Goal: Information Seeking & Learning: Learn about a topic

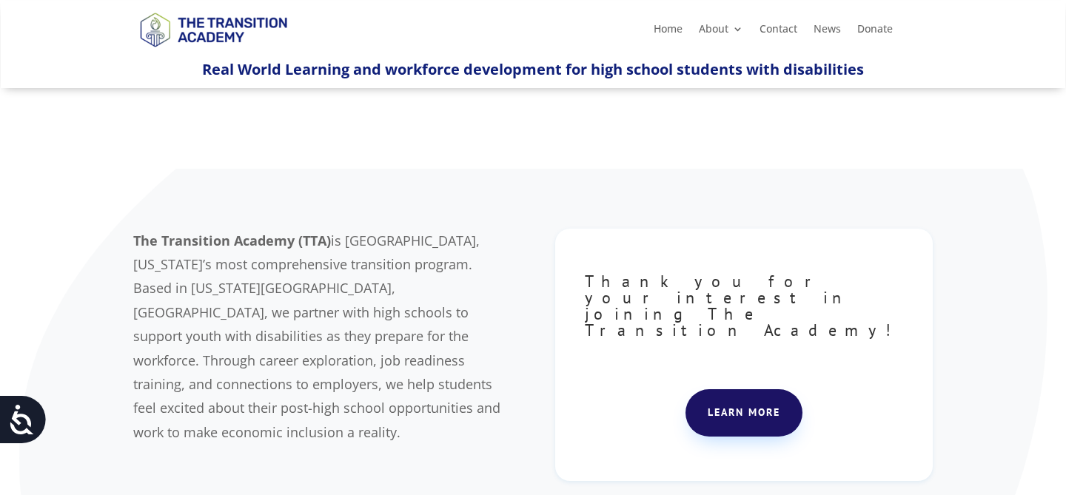
drag, startPoint x: 135, startPoint y: 239, endPoint x: 508, endPoint y: 178, distance: 378.1
click at [508, 178] on div "The Transition Academy (TTA) is Jackson County, Missouri’s most comprehensive t…" at bounding box center [533, 358] width 1066 height 378
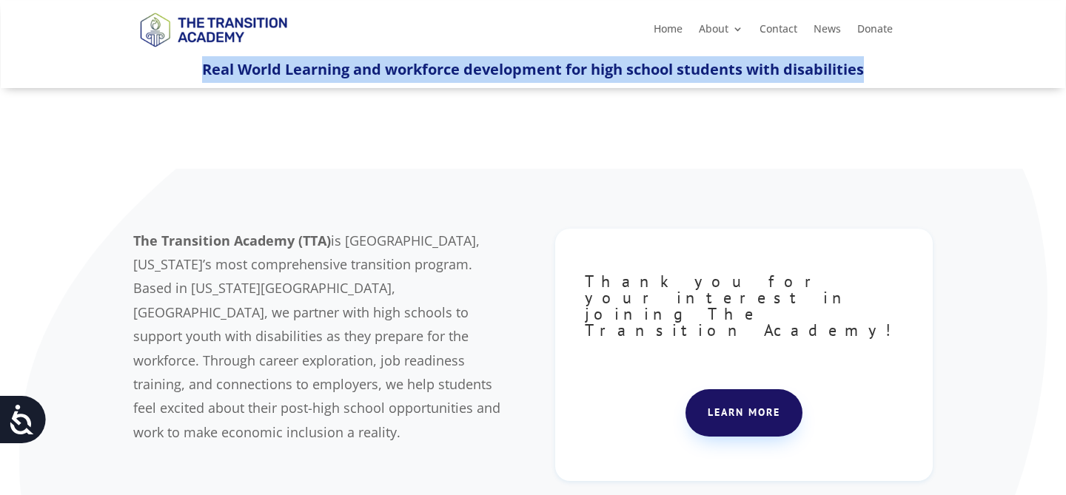
drag, startPoint x: 202, startPoint y: 67, endPoint x: 685, endPoint y: 107, distance: 484.6
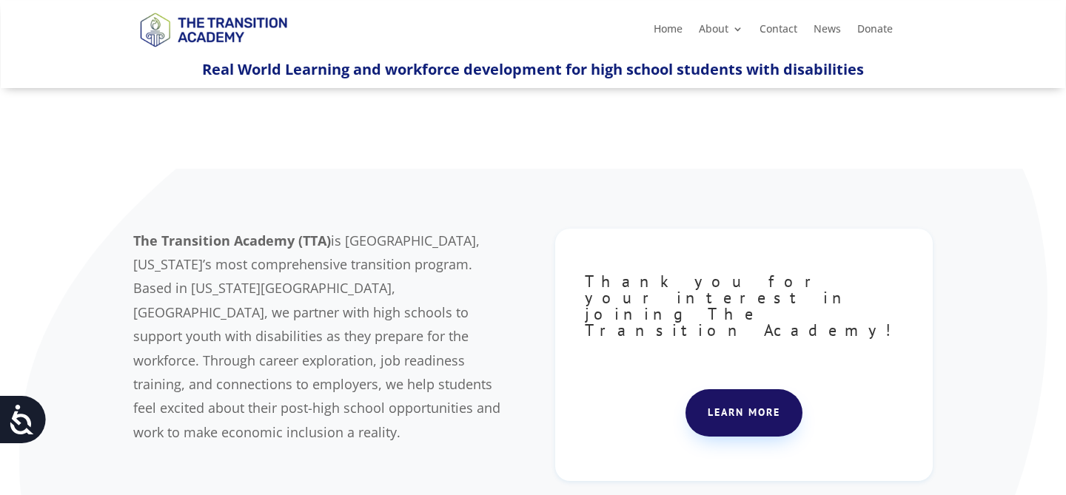
click at [477, 182] on div "The Transition Academy (TTA) is Jackson County, Missouri’s most comprehensive t…" at bounding box center [533, 358] width 1066 height 378
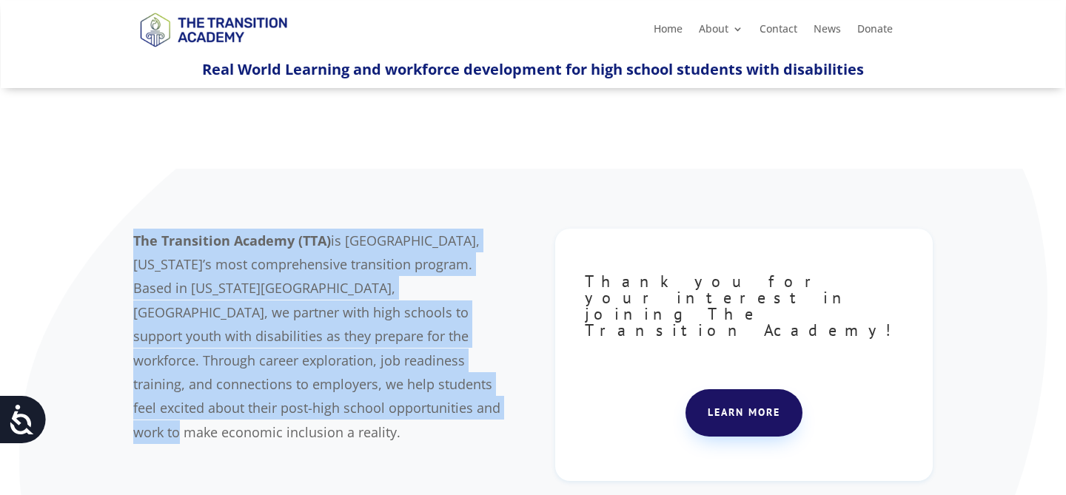
drag, startPoint x: 135, startPoint y: 239, endPoint x: 293, endPoint y: 412, distance: 234.3
click at [293, 412] on p "The Transition Academy (TTA) is Jackson County, Missouri’s most comprehensive t…" at bounding box center [322, 337] width 378 height 216
click at [455, 267] on span "is Jackson County, Missouri’s most comprehensive transition program. Based in K…" at bounding box center [316, 337] width 367 height 210
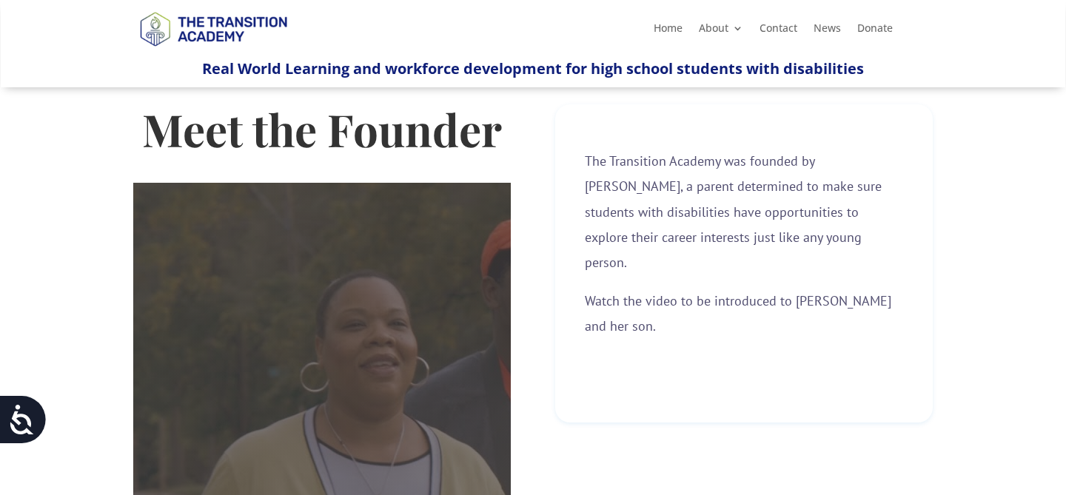
scroll to position [504, 0]
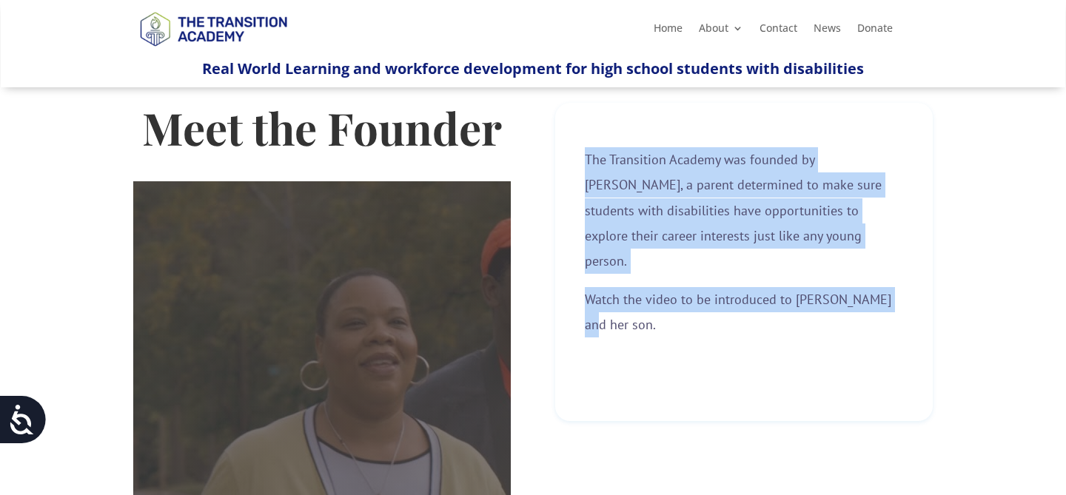
drag, startPoint x: 587, startPoint y: 158, endPoint x: 906, endPoint y: 290, distance: 344.6
click at [906, 290] on div "The Transition Academy was founded by Kim Riley, a parent determined to make su…" at bounding box center [744, 262] width 378 height 318
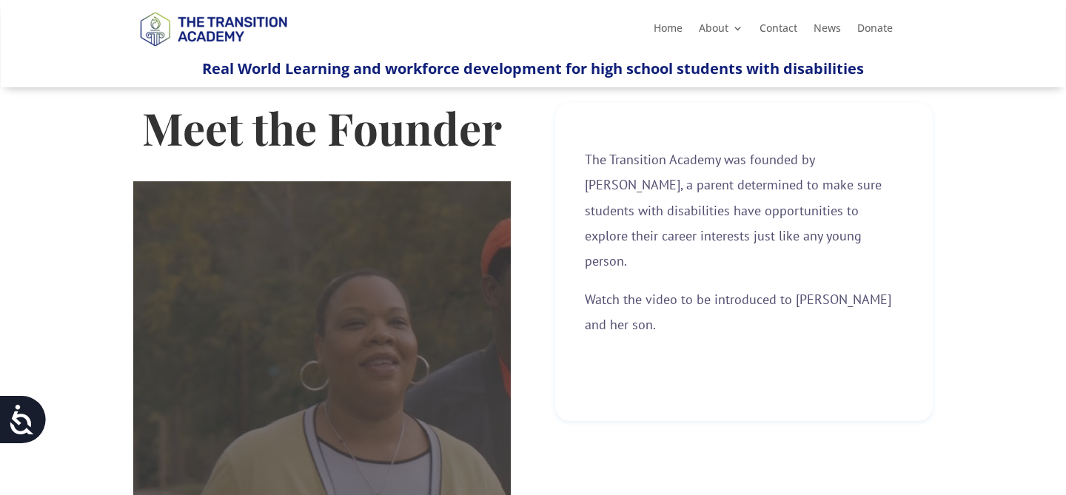
click at [695, 371] on div "Meet the Founder [cky_video_placeholder_title] The Transition Academy was found…" at bounding box center [533, 367] width 800 height 569
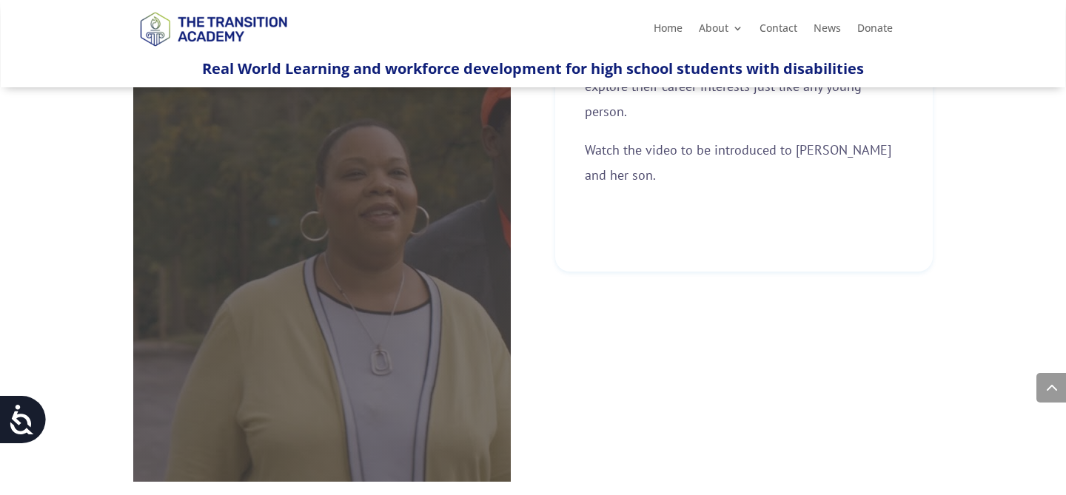
scroll to position [652, 0]
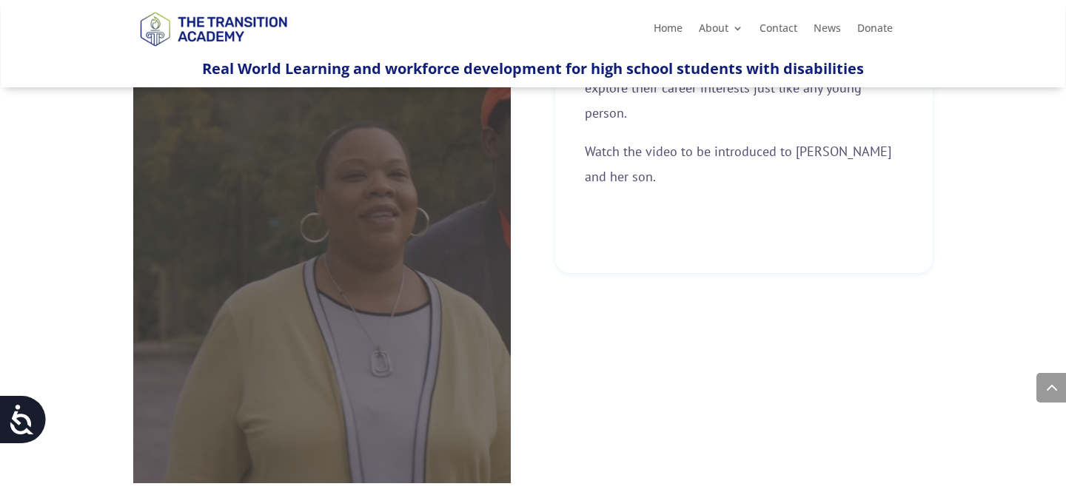
click at [340, 289] on div "[cky_video_placeholder_title]" at bounding box center [322, 258] width 378 height 450
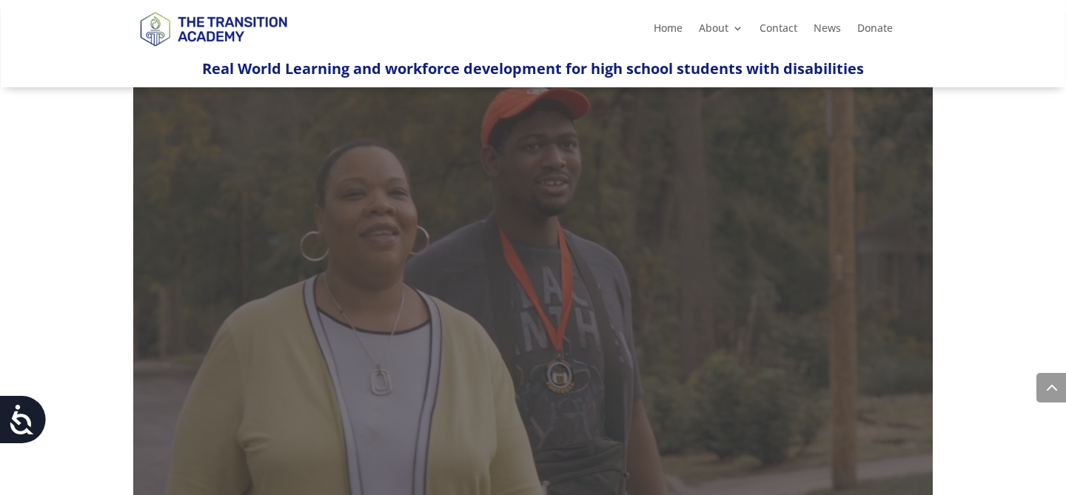
scroll to position [1126, 0]
click at [512, 365] on div "[cky_video_placeholder_title]" at bounding box center [533, 275] width 800 height 450
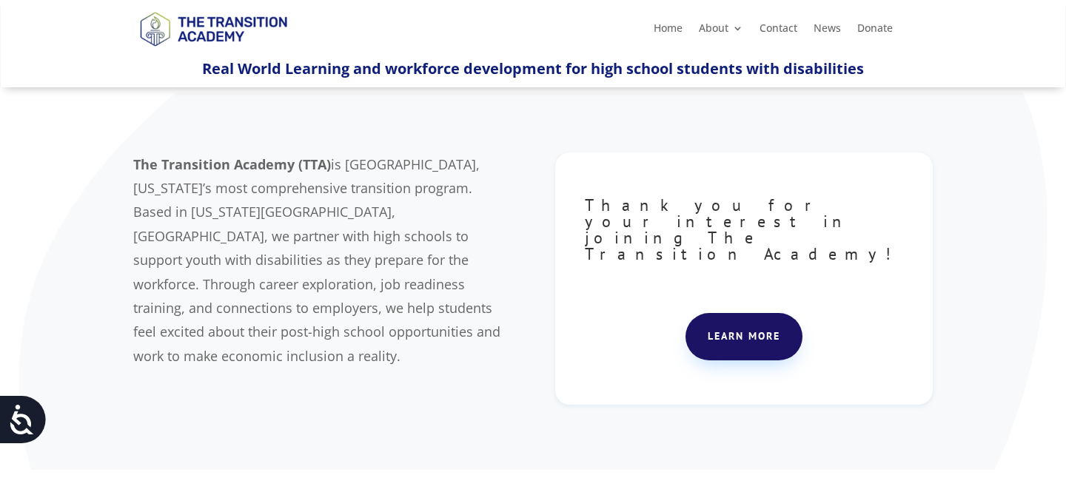
scroll to position [59, 0]
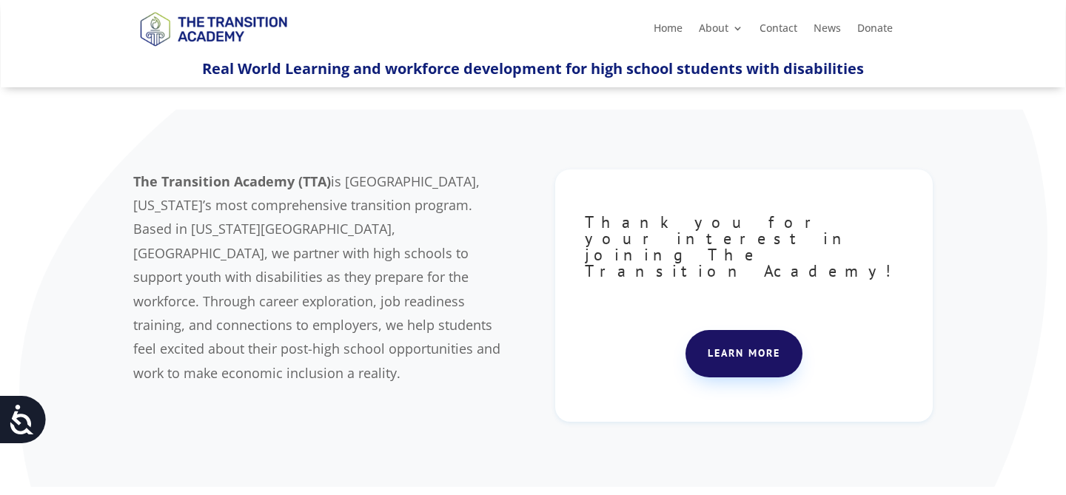
click at [752, 333] on link "Learn more" at bounding box center [744, 353] width 117 height 47
click at [667, 30] on link "Home" at bounding box center [668, 31] width 29 height 16
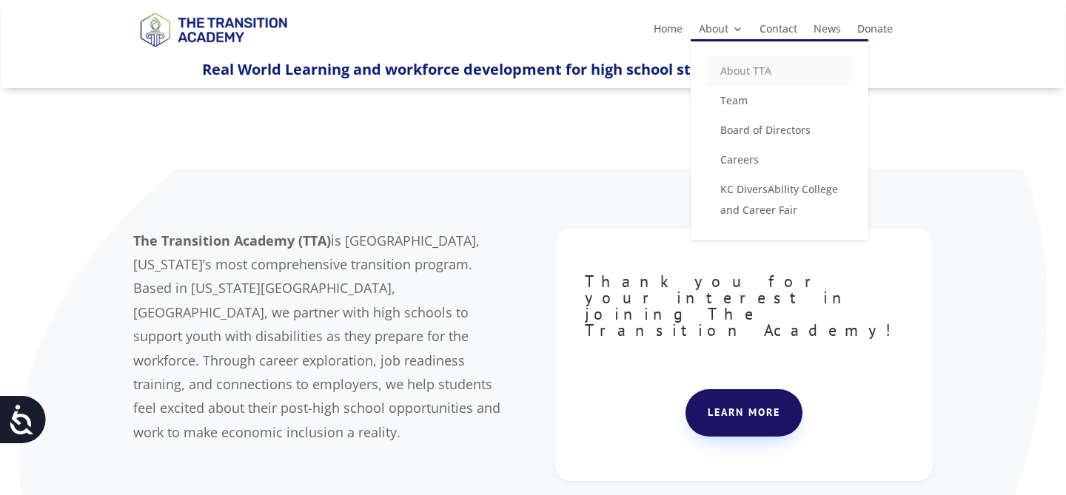
click at [741, 71] on link "About TTA" at bounding box center [780, 71] width 148 height 30
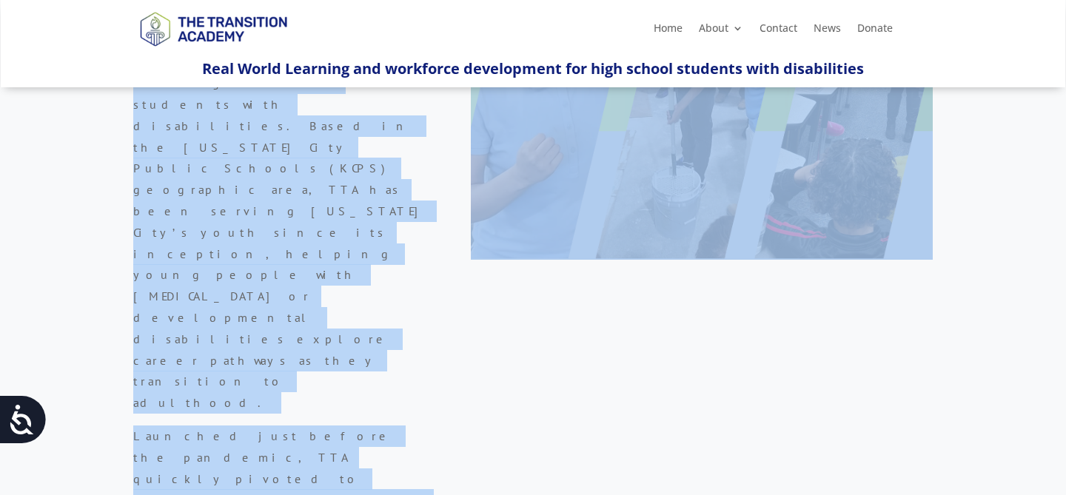
scroll to position [535, 0]
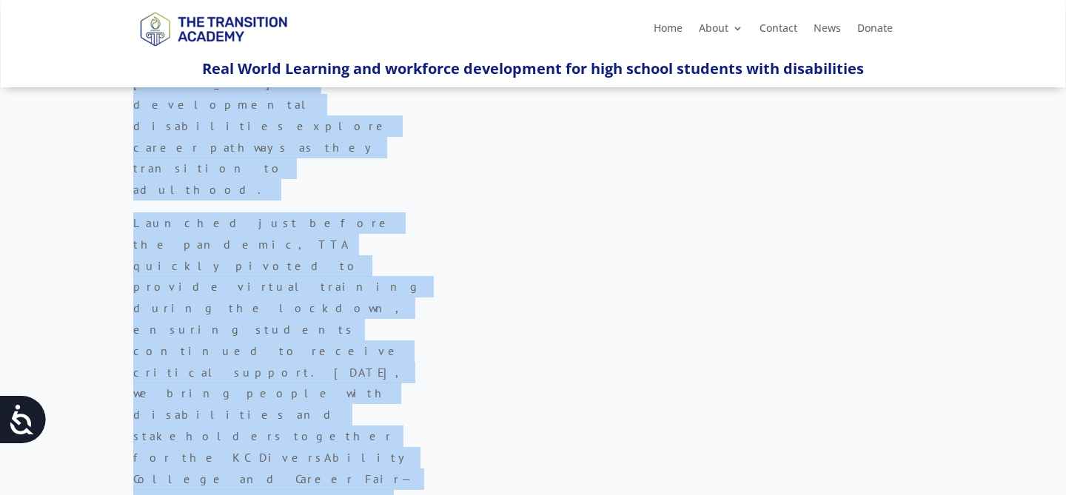
drag, startPoint x: 133, startPoint y: 145, endPoint x: 324, endPoint y: 125, distance: 191.4
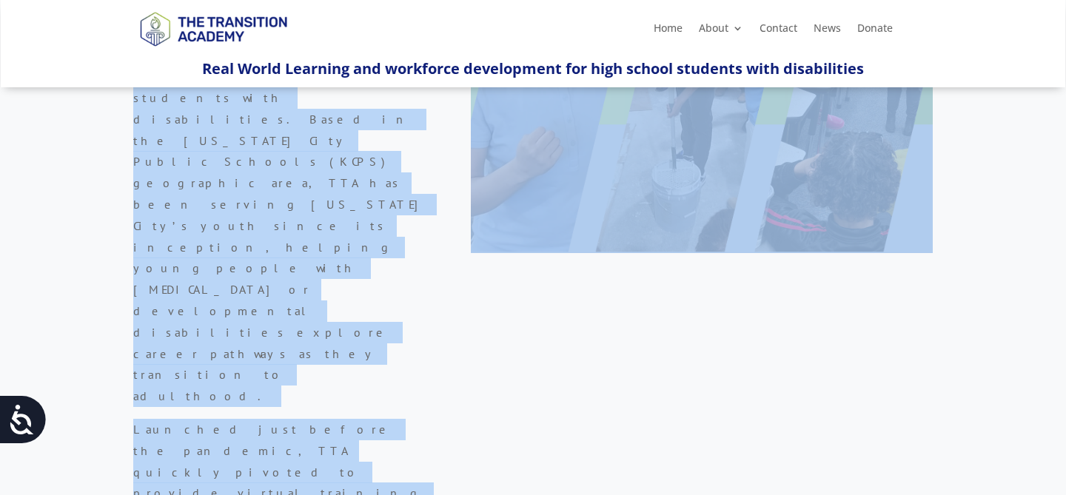
scroll to position [328, 0]
click at [579, 319] on div "About The Transition Academy Founded in 2019, The Transition Academy (TTA) is J…" at bounding box center [533, 334] width 1066 height 1146
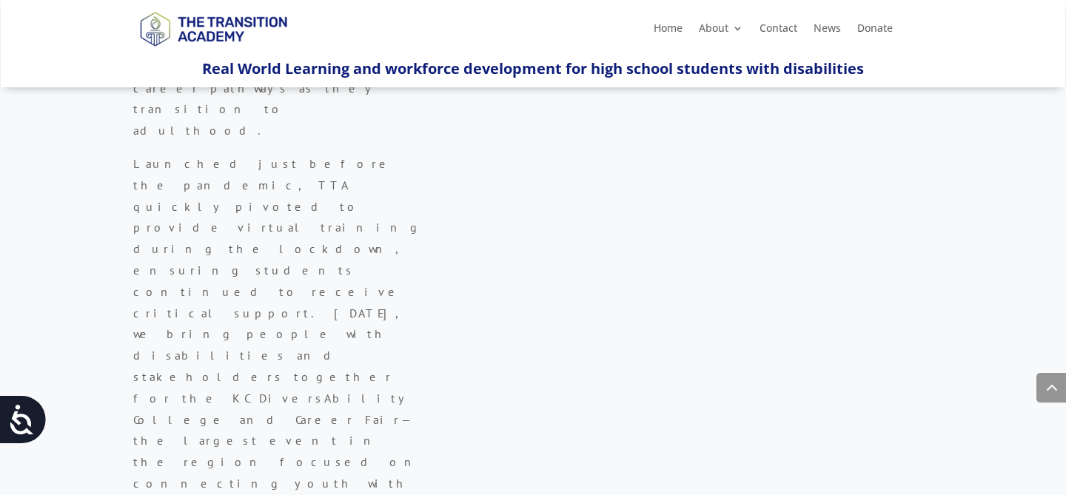
scroll to position [624, 0]
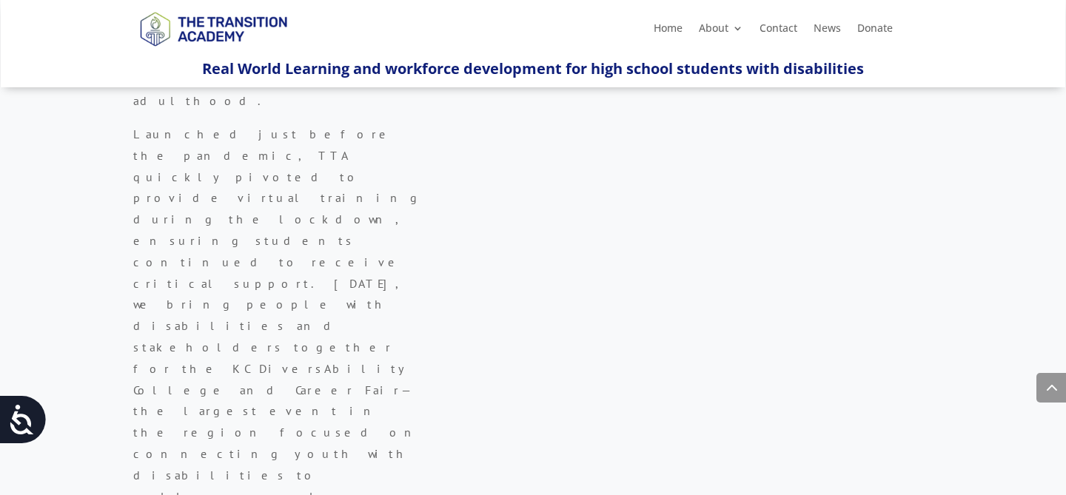
drag, startPoint x: 570, startPoint y: 292, endPoint x: 810, endPoint y: 327, distance: 242.4
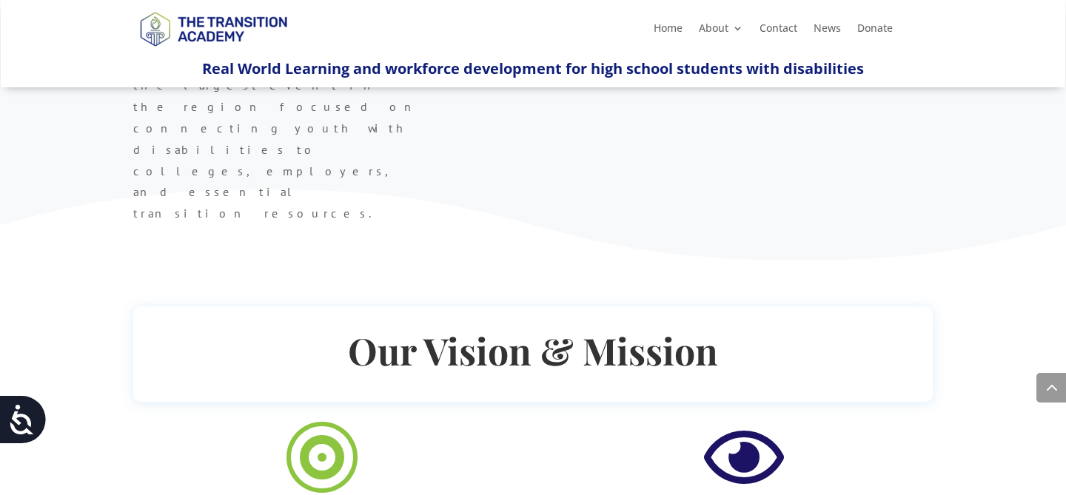
scroll to position [980, 0]
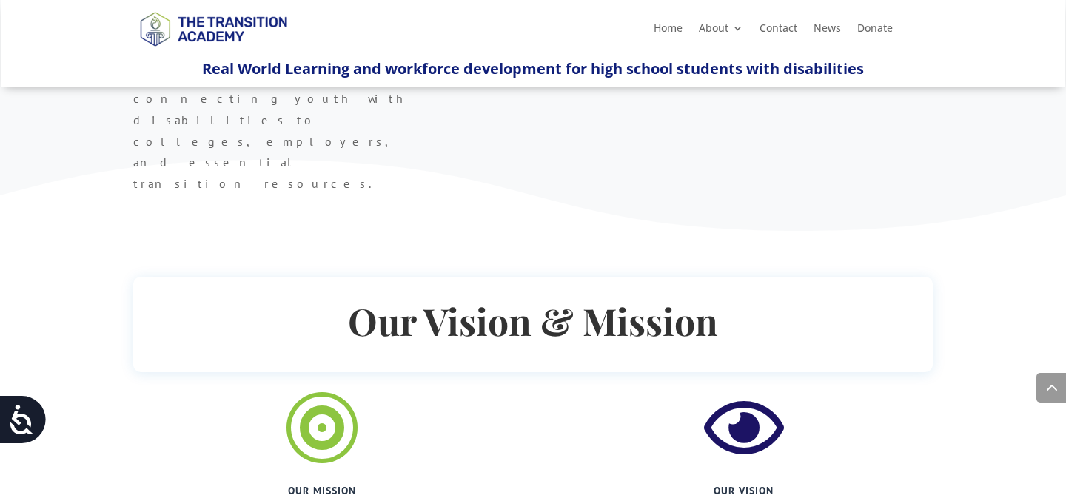
drag, startPoint x: 153, startPoint y: 258, endPoint x: 439, endPoint y: 265, distance: 286.7
drag, startPoint x: 573, startPoint y: 261, endPoint x: 929, endPoint y: 255, distance: 356.3
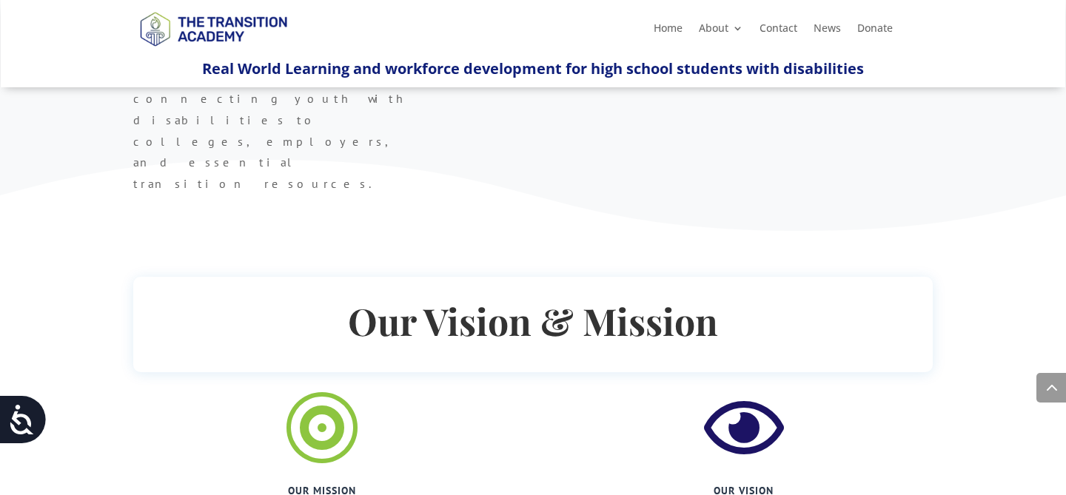
drag, startPoint x: 335, startPoint y: 430, endPoint x: 589, endPoint y: 447, distance: 255.3
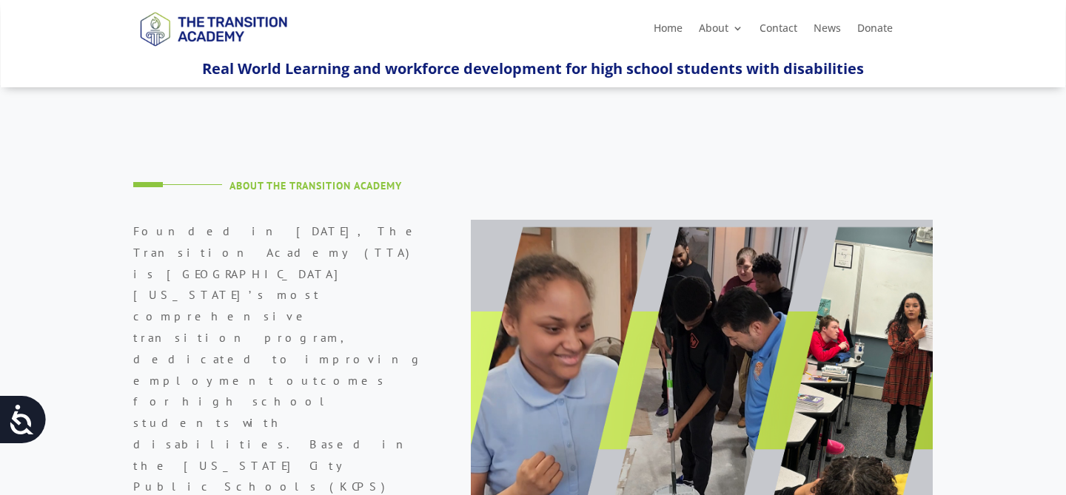
scroll to position [0, 0]
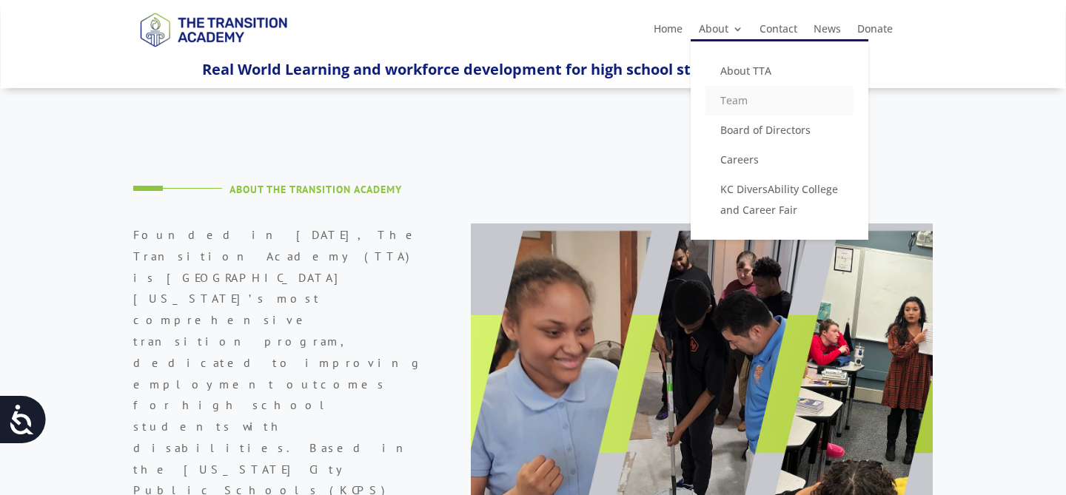
click at [738, 103] on link "Team" at bounding box center [780, 101] width 148 height 30
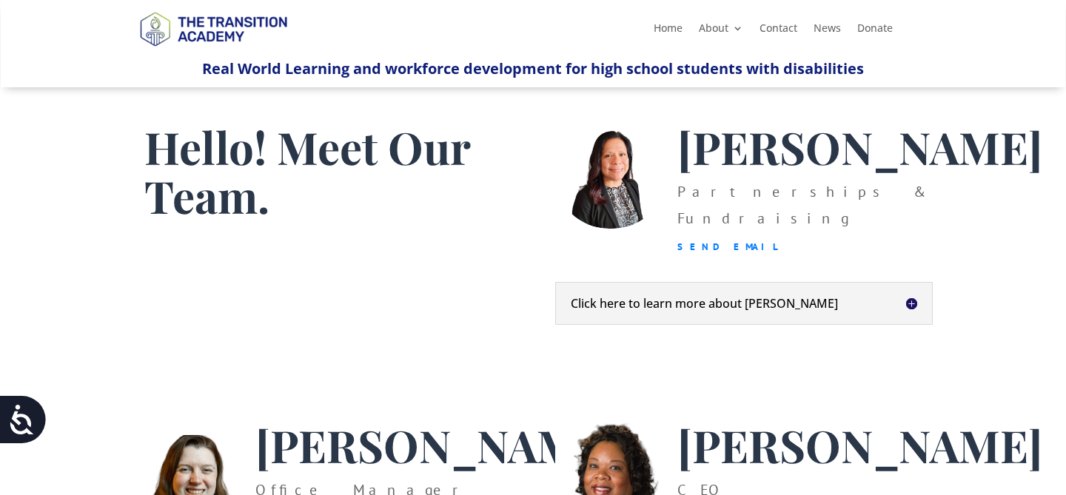
scroll to position [89, 0]
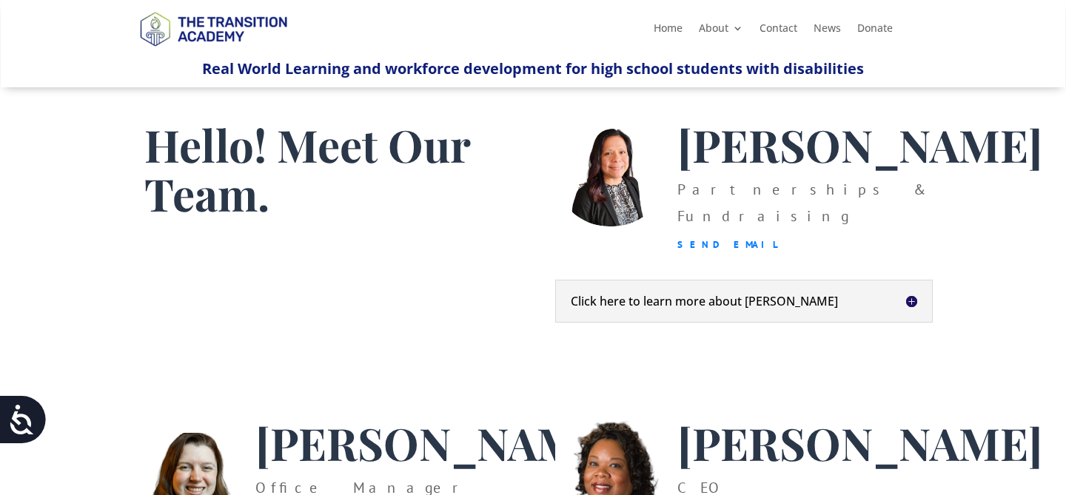
click at [914, 307] on h5 "Click here to learn more about Christina" at bounding box center [744, 301] width 347 height 12
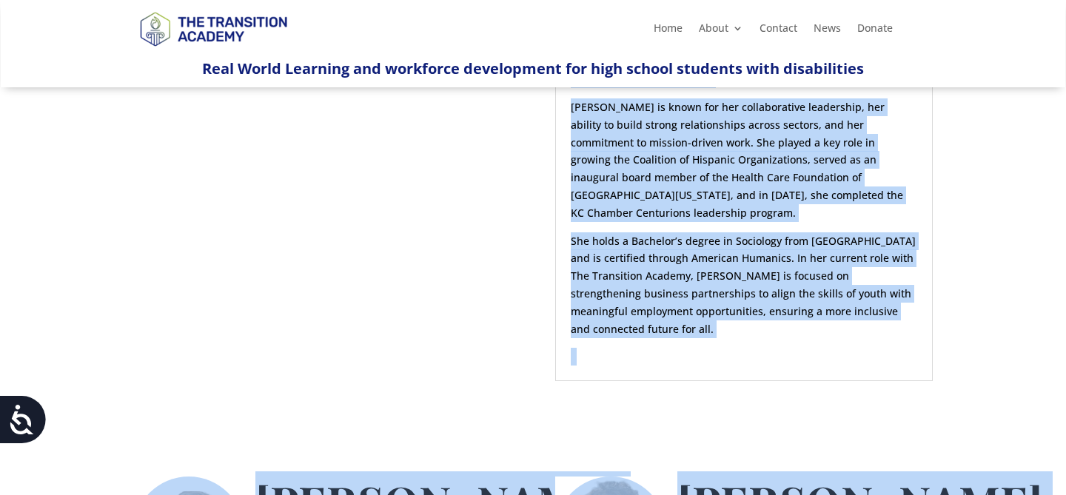
scroll to position [793, 0]
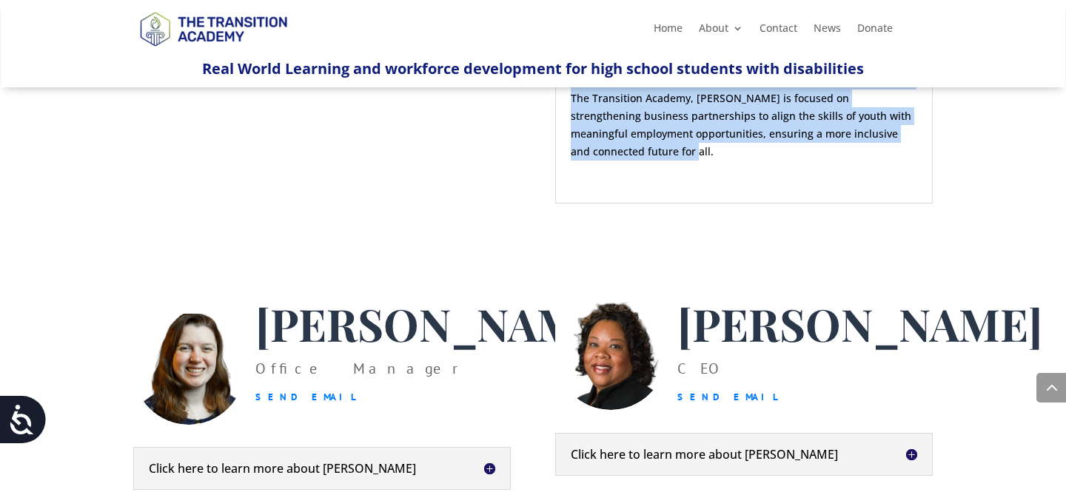
drag, startPoint x: 572, startPoint y: 176, endPoint x: 918, endPoint y: 104, distance: 352.5
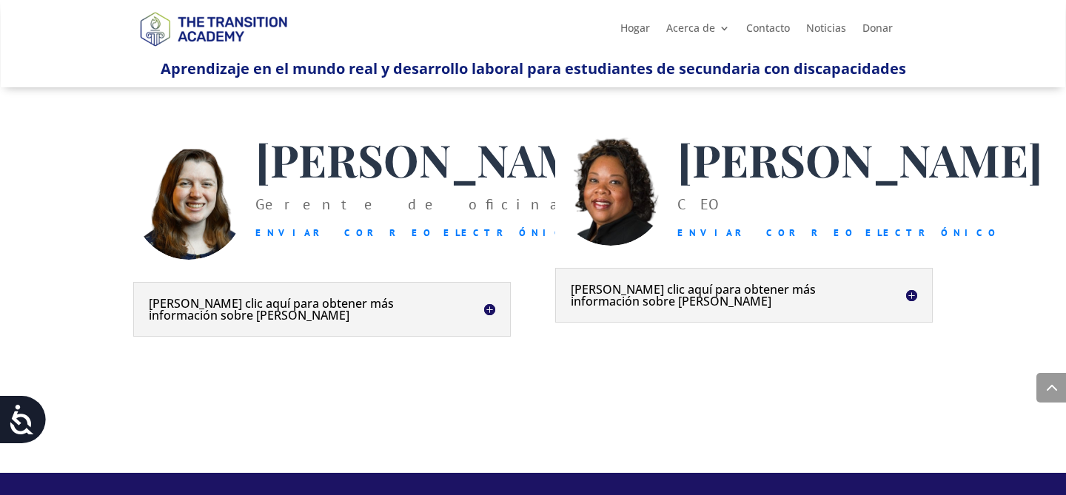
scroll to position [1053, 0]
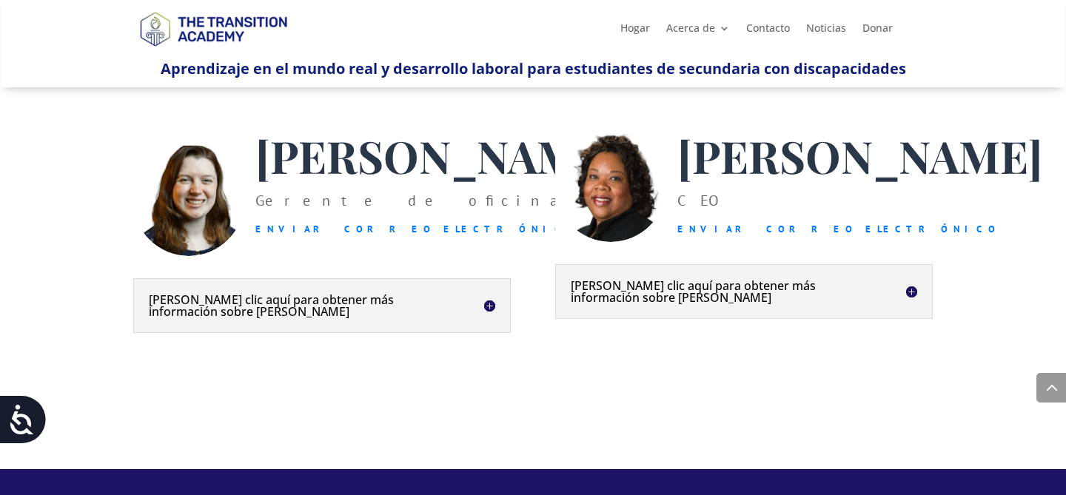
click at [492, 318] on h5 "Haga clic aquí para obtener más información sobre Heather" at bounding box center [322, 306] width 347 height 24
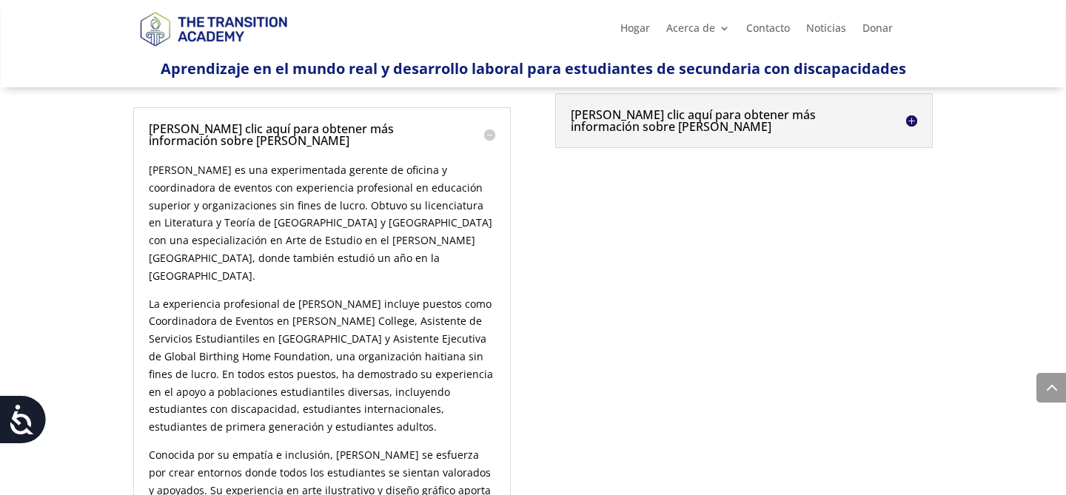
scroll to position [1201, 0]
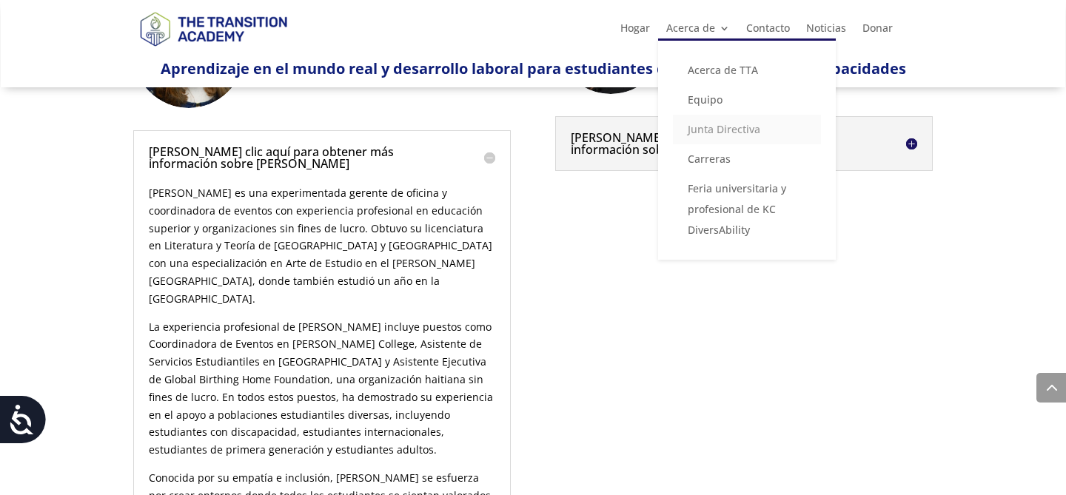
click at [727, 132] on font "Junta Directiva" at bounding box center [724, 129] width 73 height 14
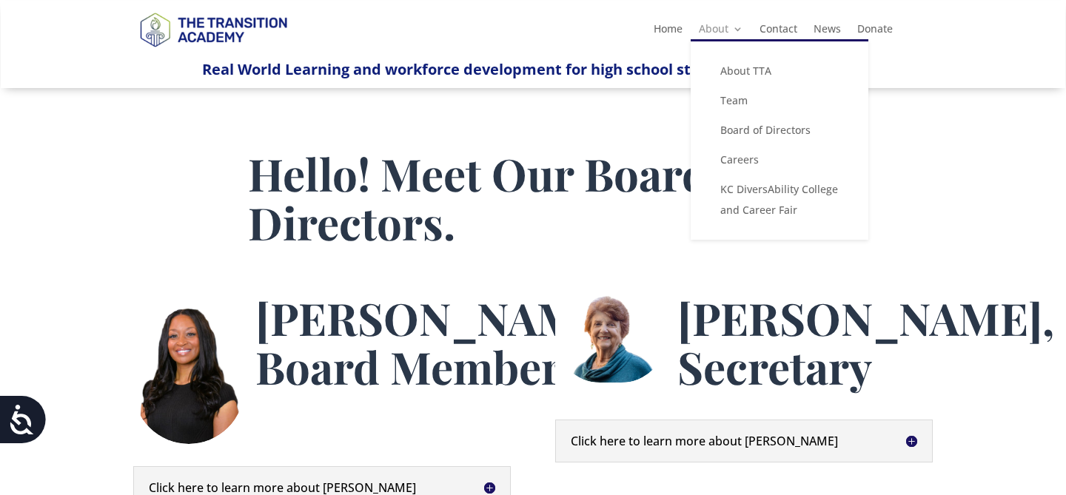
click at [738, 32] on link "About" at bounding box center [721, 32] width 44 height 16
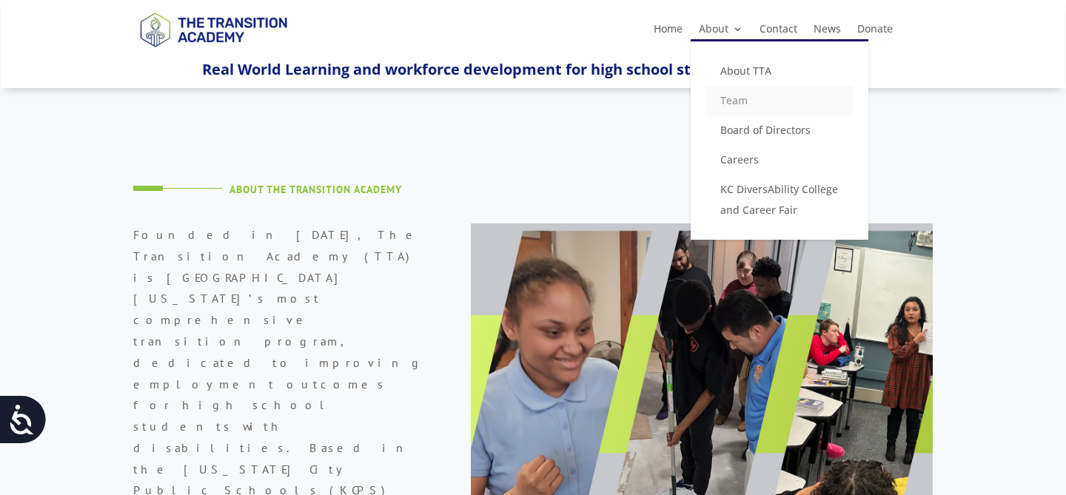
click at [738, 101] on link "Team" at bounding box center [780, 101] width 148 height 30
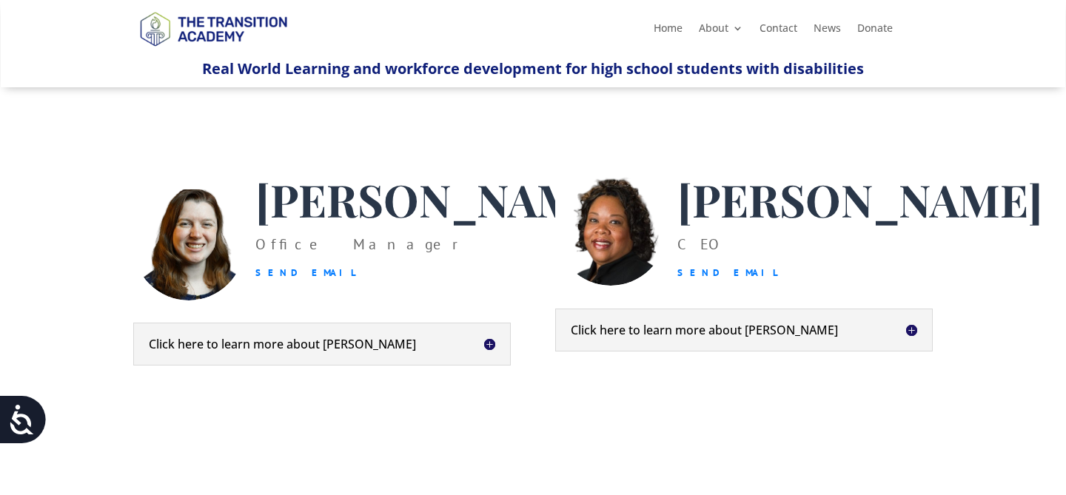
scroll to position [355, 0]
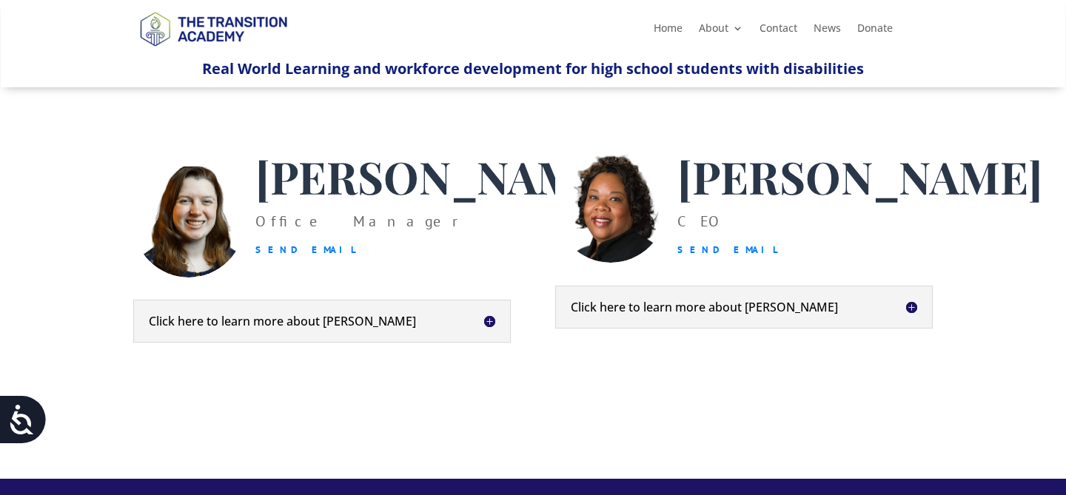
click at [914, 313] on h5 "Click here to learn more about Kim" at bounding box center [744, 307] width 347 height 12
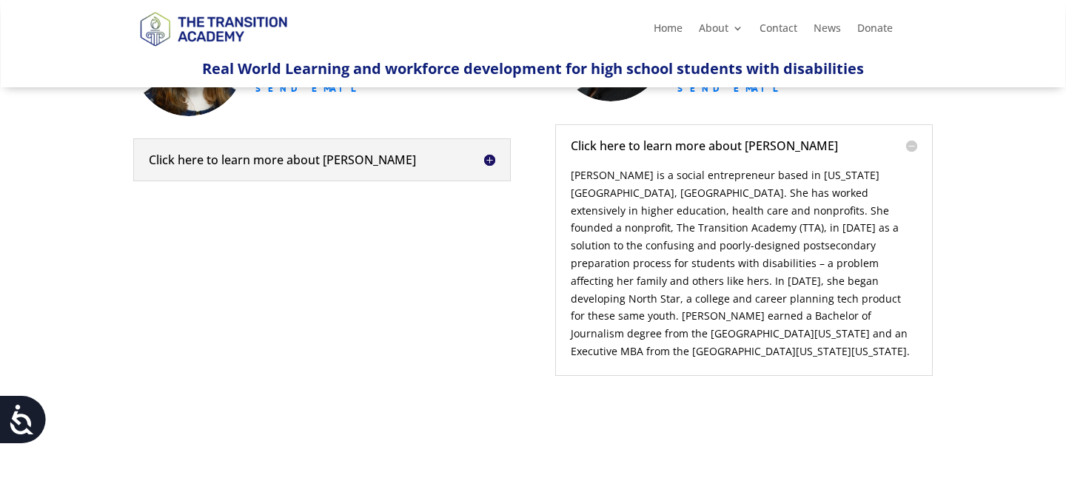
scroll to position [533, 0]
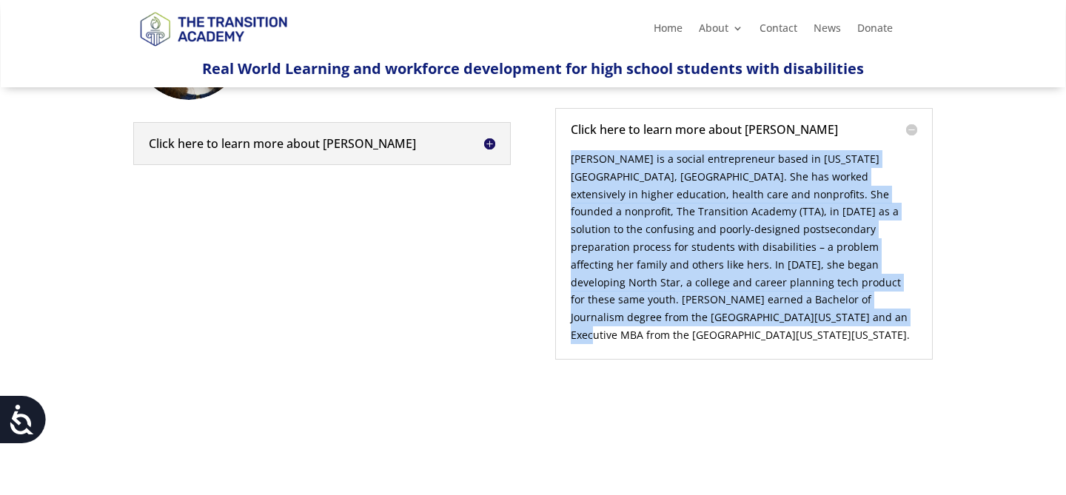
drag, startPoint x: 572, startPoint y: 182, endPoint x: 732, endPoint y: 313, distance: 206.3
click at [742, 338] on p "Kim Riley is a social entrepreneur based in Kansas City, MO. She has worked ext…" at bounding box center [744, 247] width 347 height 194
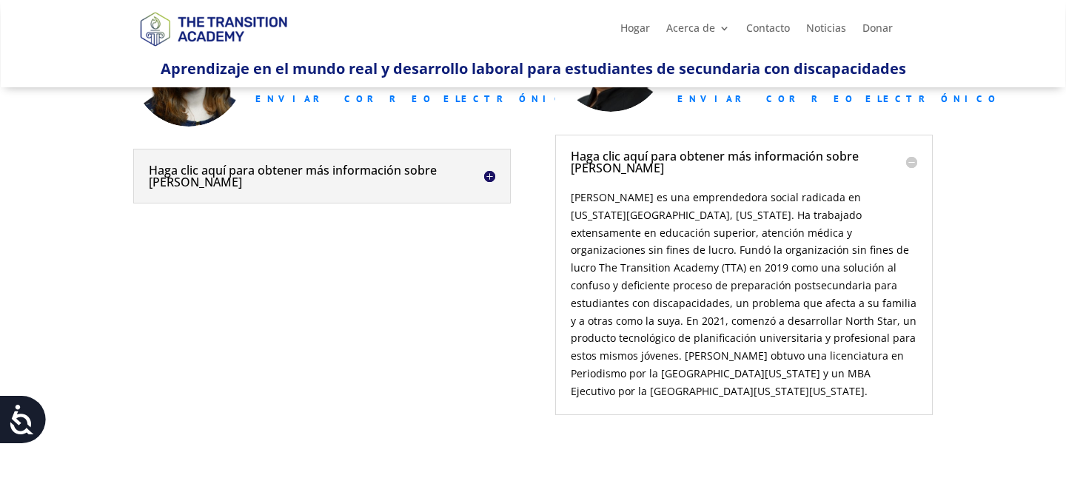
click at [1001, 167] on div "¡Hola! Conoce a nuestro equipo. Cristina Esteban Asociaciones y recaudación de …" at bounding box center [533, 48] width 1066 height 1009
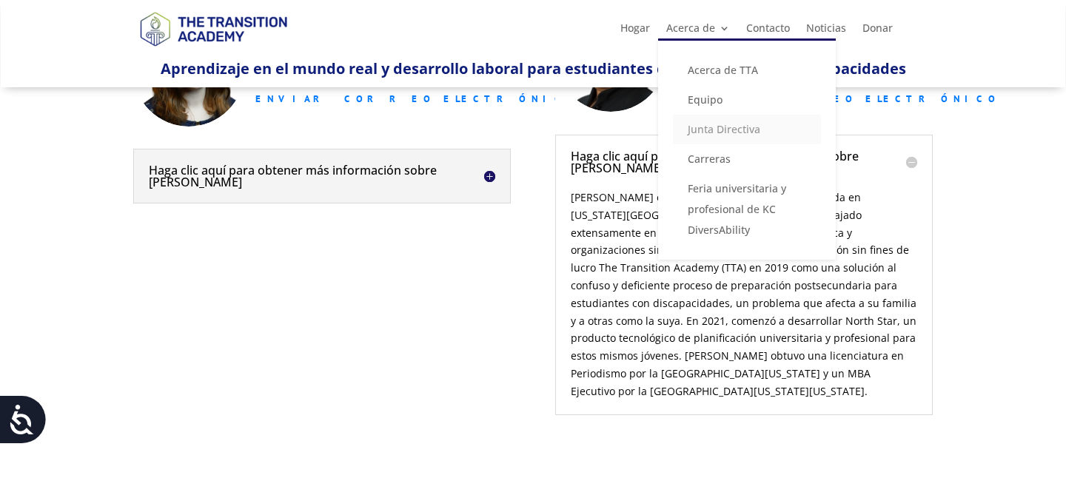
click at [722, 130] on font "Junta Directiva" at bounding box center [724, 129] width 73 height 14
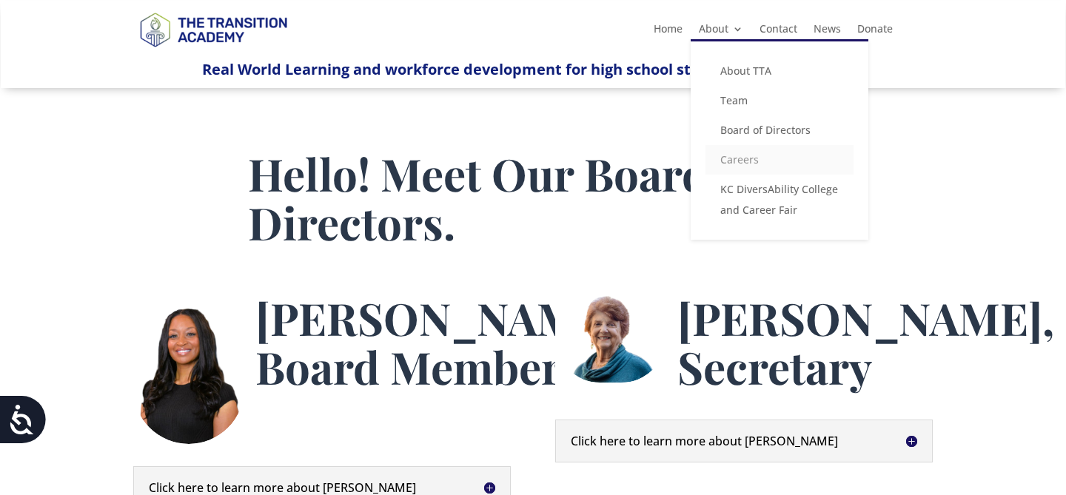
click at [749, 164] on link "Careers" at bounding box center [780, 160] width 148 height 30
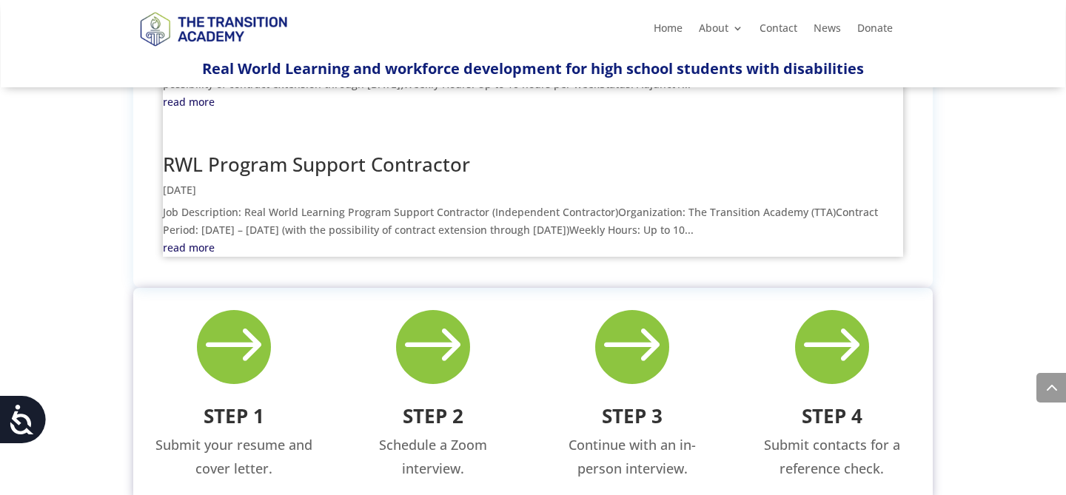
scroll to position [889, 0]
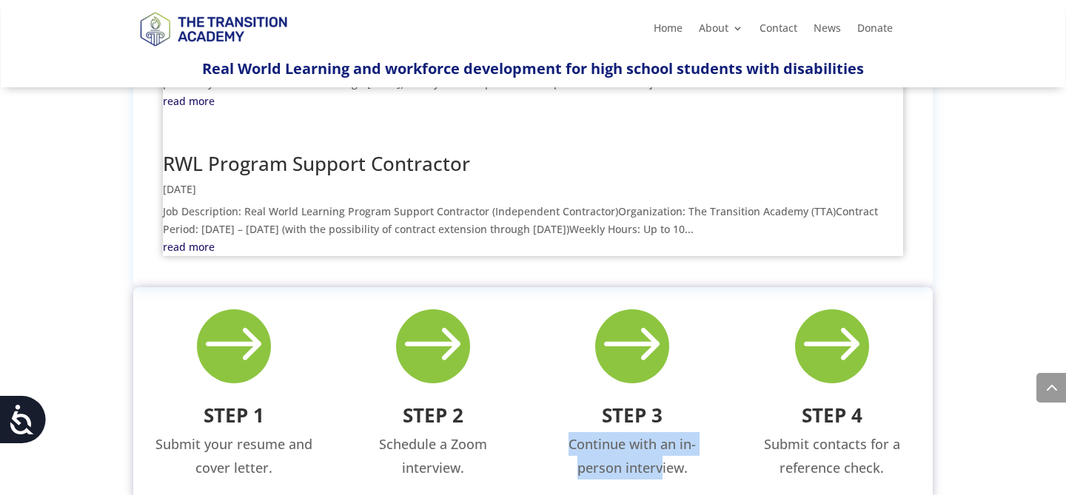
drag, startPoint x: 572, startPoint y: 337, endPoint x: 661, endPoint y: 352, distance: 90.1
click at [661, 432] on p "Continue with an in-person interview." at bounding box center [633, 456] width 158 height 48
click at [660, 432] on p "Continue with an in-person interview." at bounding box center [633, 456] width 158 height 48
drag, startPoint x: 572, startPoint y: 338, endPoint x: 698, endPoint y: 365, distance: 128.8
click at [698, 432] on p "Continue with an in-person interview." at bounding box center [633, 456] width 158 height 48
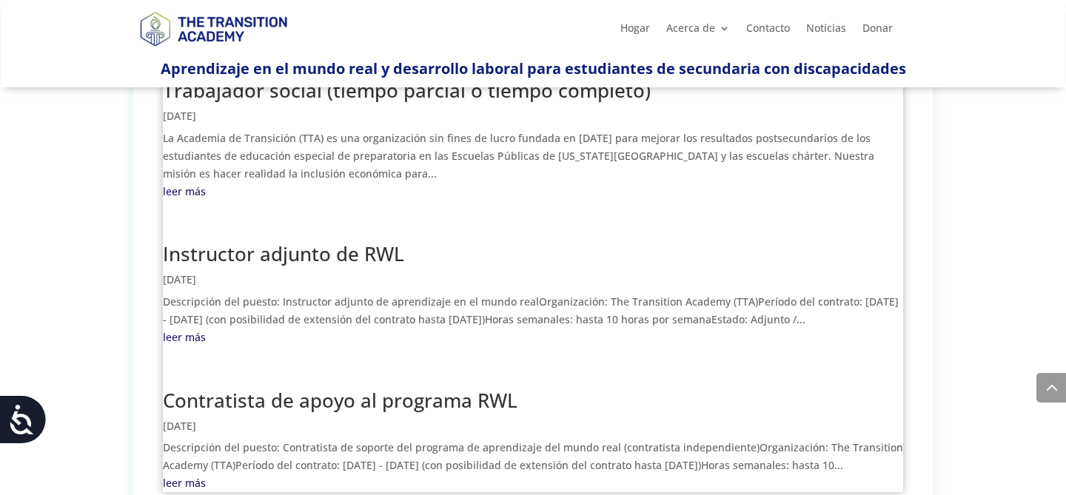
scroll to position [786, 0]
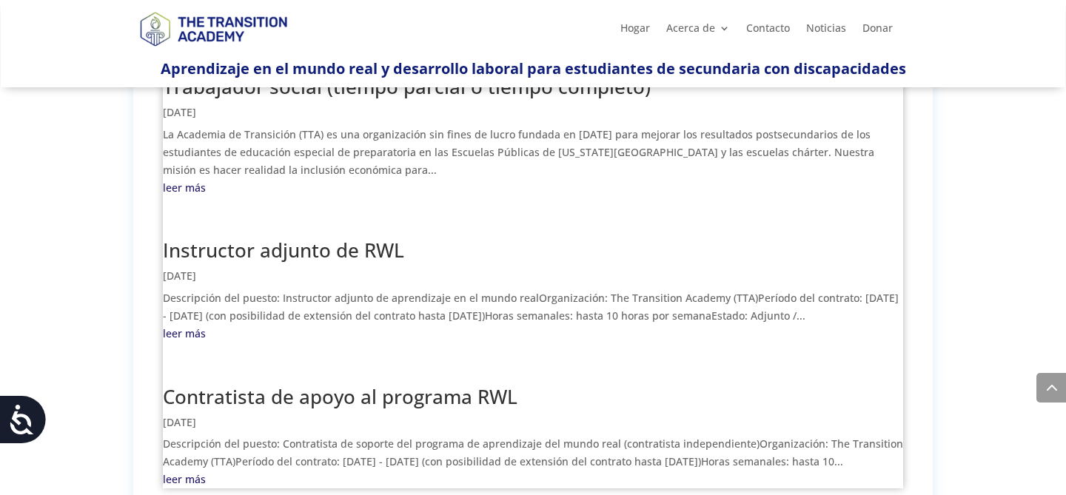
click at [193, 472] on font "leer más" at bounding box center [184, 479] width 43 height 14
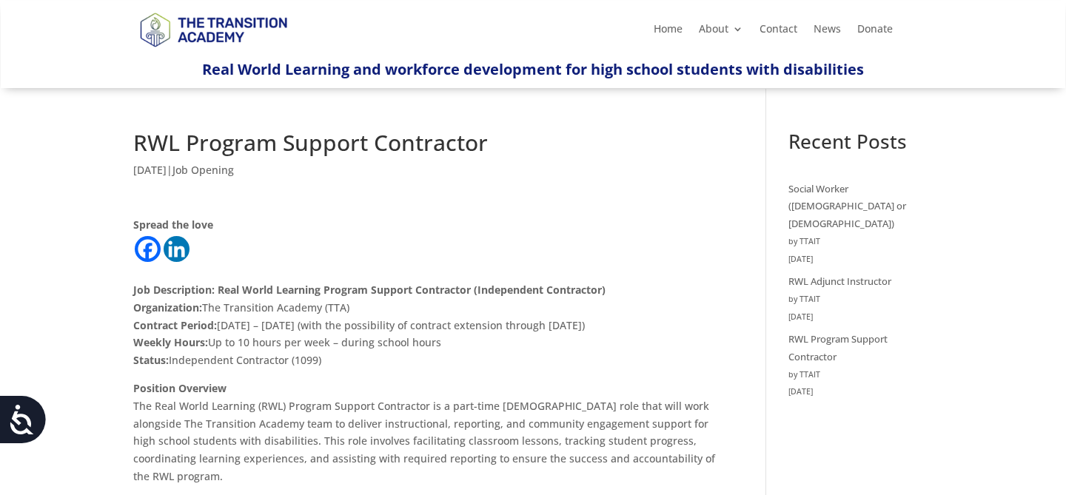
drag, startPoint x: 136, startPoint y: 291, endPoint x: 453, endPoint y: 358, distance: 324.8
click at [453, 358] on p "Job Description: Real World Learning Program Support Contractor (Independent Co…" at bounding box center [427, 322] width 589 height 116
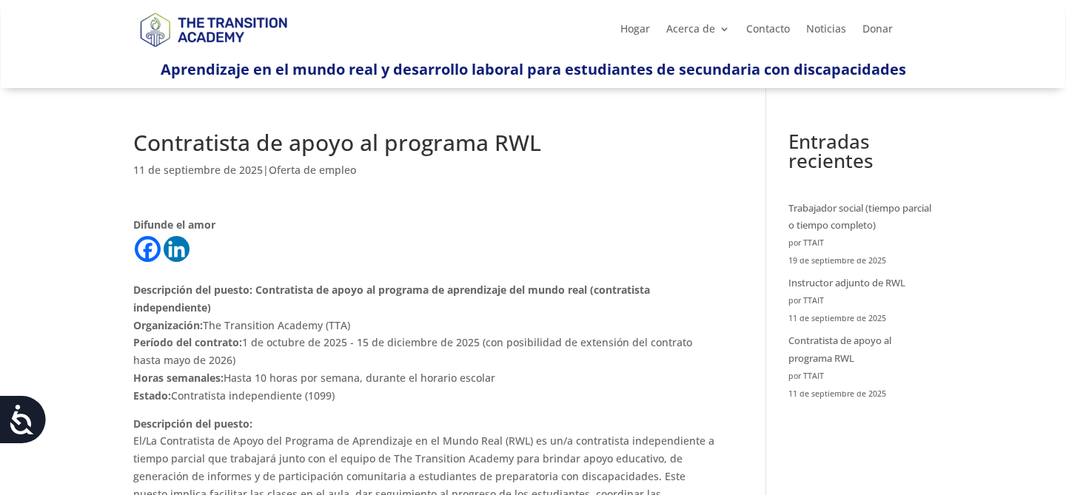
click at [555, 244] on div "Difunde el amor" at bounding box center [427, 239] width 589 height 47
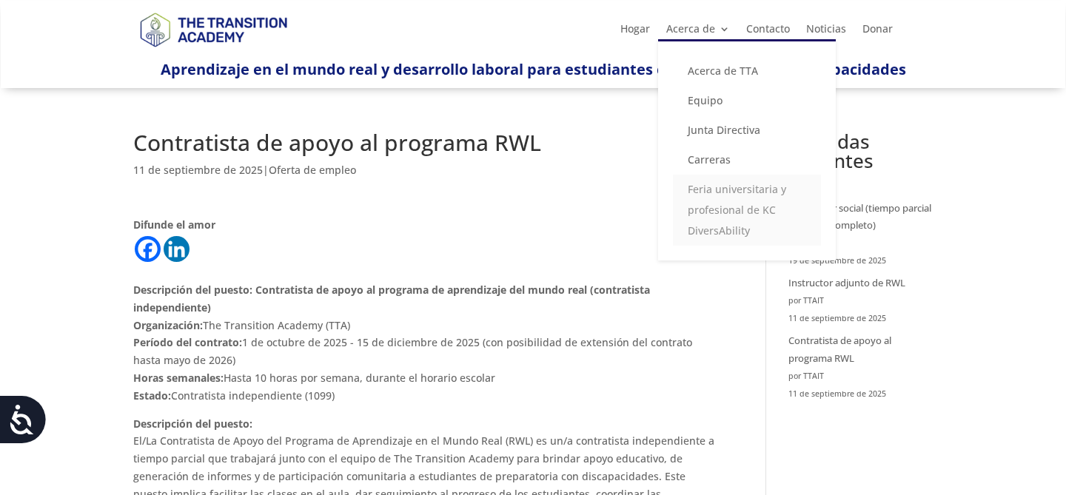
click at [729, 193] on font "Feria universitaria y profesional de KC DiversAbility" at bounding box center [737, 210] width 98 height 56
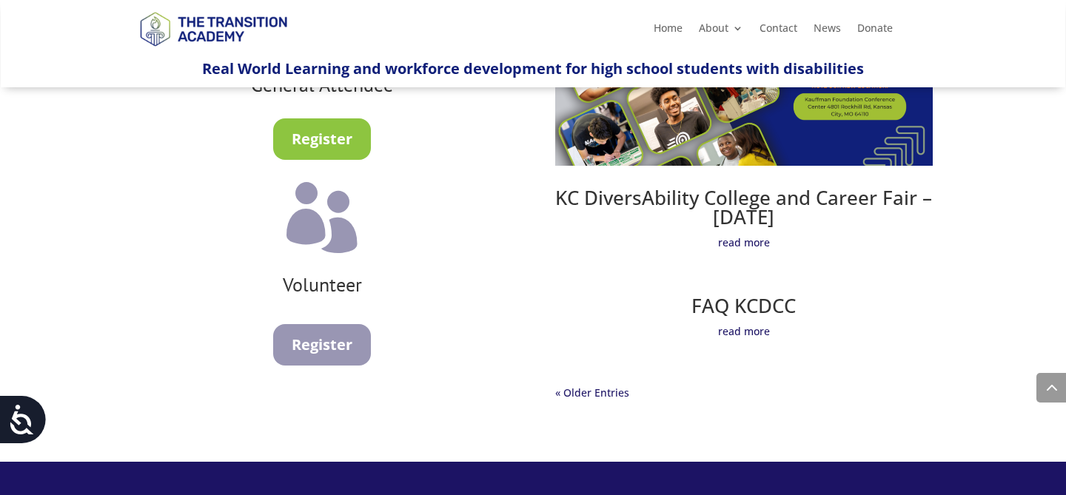
scroll to position [1215, 0]
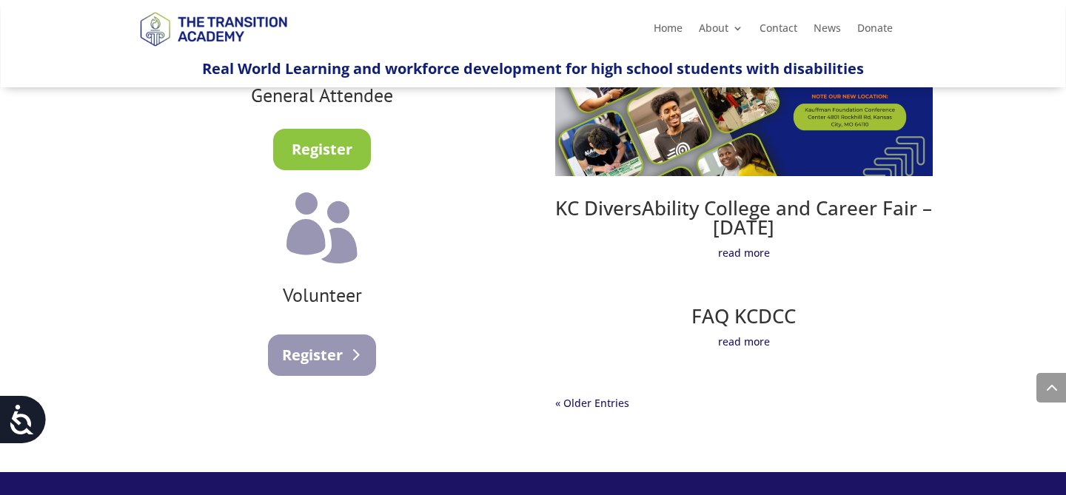
click at [354, 359] on link "Register" at bounding box center [322, 355] width 108 height 41
click at [824, 29] on link "News" at bounding box center [827, 31] width 27 height 16
click at [786, 30] on link "Contact" at bounding box center [779, 31] width 38 height 16
